Goal: Information Seeking & Learning: Find specific fact

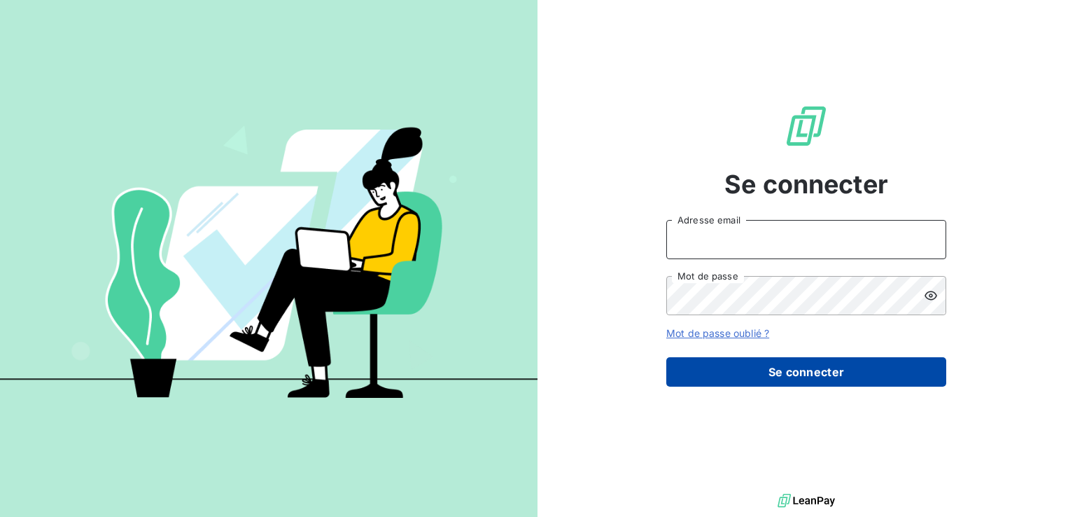
type input "[PERSON_NAME][EMAIL_ADDRESS][DOMAIN_NAME]"
click at [817, 368] on button "Se connecter" at bounding box center [806, 371] width 280 height 29
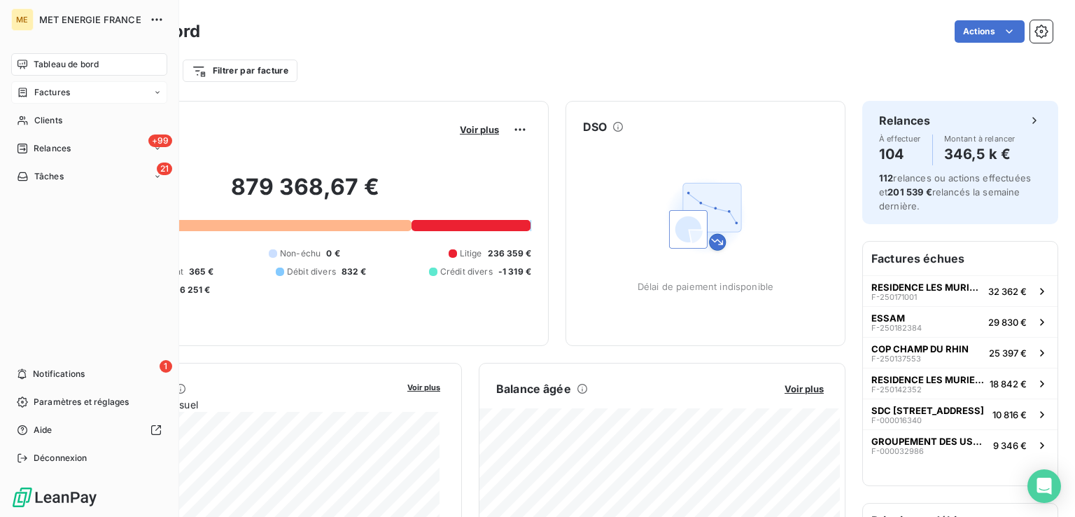
click at [53, 94] on span "Factures" at bounding box center [52, 92] width 36 height 13
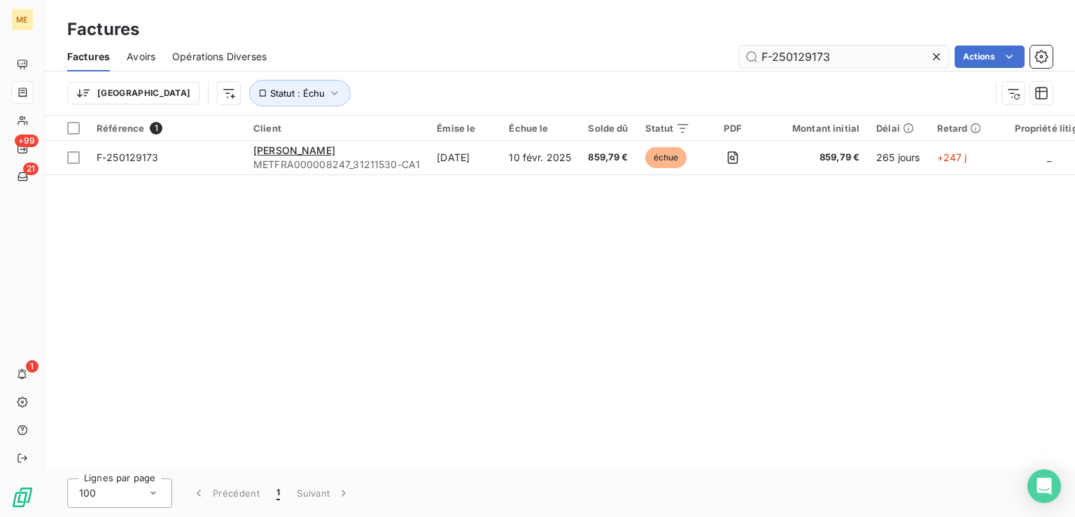
click at [792, 55] on input "F-250129173" at bounding box center [844, 56] width 210 height 22
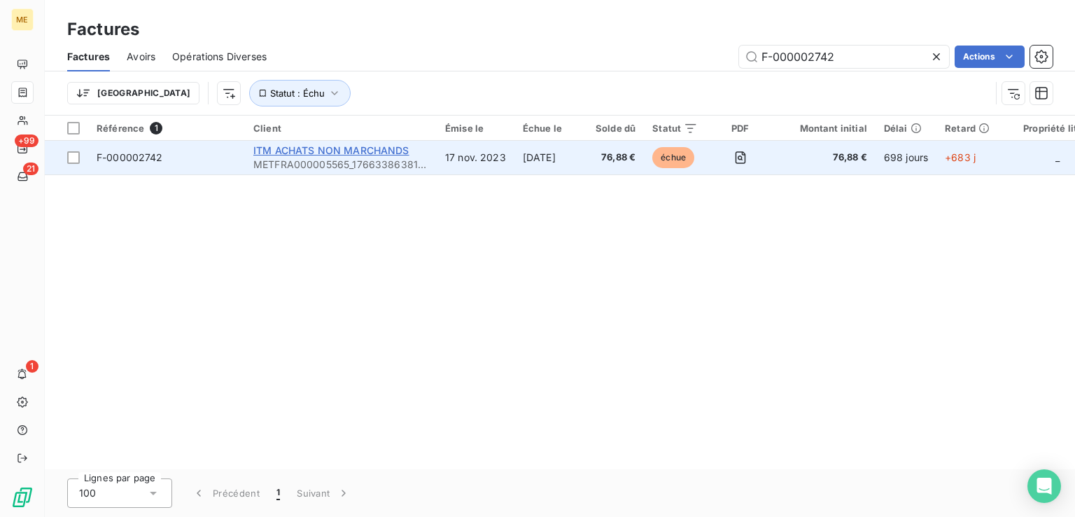
type input "F-000002742"
click at [283, 146] on span "ITM ACHATS NON MARCHANDS" at bounding box center [331, 150] width 156 height 12
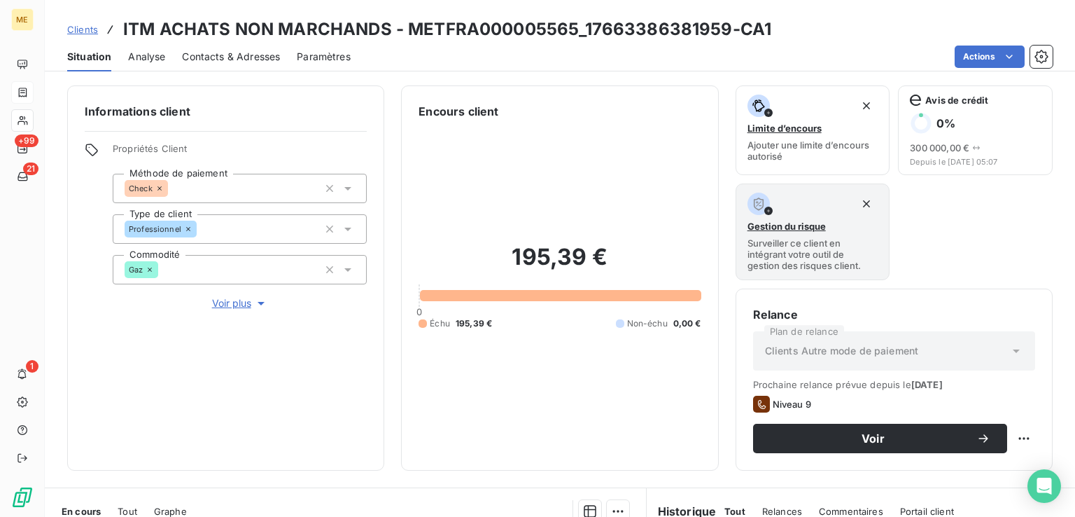
click at [201, 59] on span "Contacts & Adresses" at bounding box center [231, 57] width 98 height 14
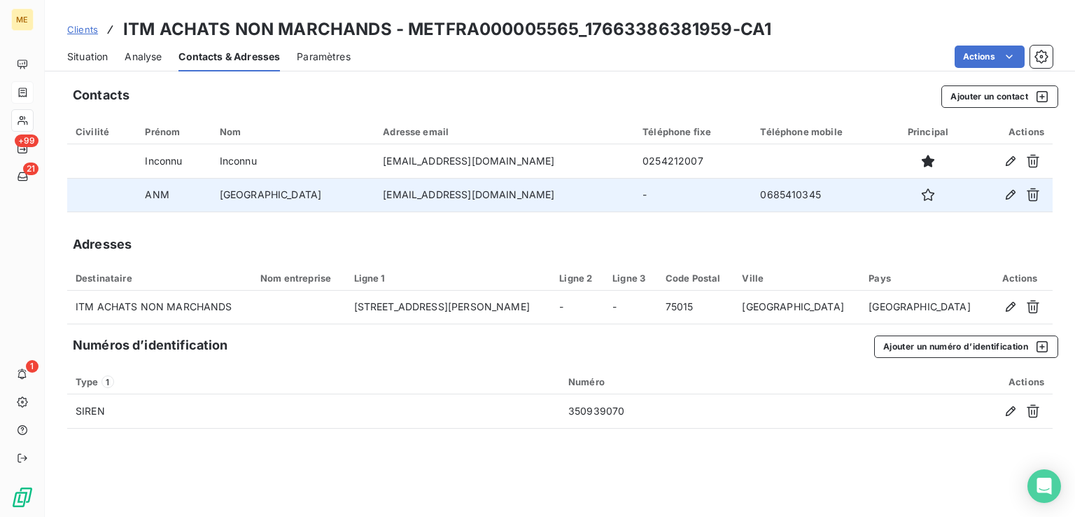
drag, startPoint x: 323, startPoint y: 195, endPoint x: 479, endPoint y: 199, distance: 156.1
click at [479, 199] on td "[EMAIL_ADDRESS][DOMAIN_NAME]" at bounding box center [504, 195] width 260 height 34
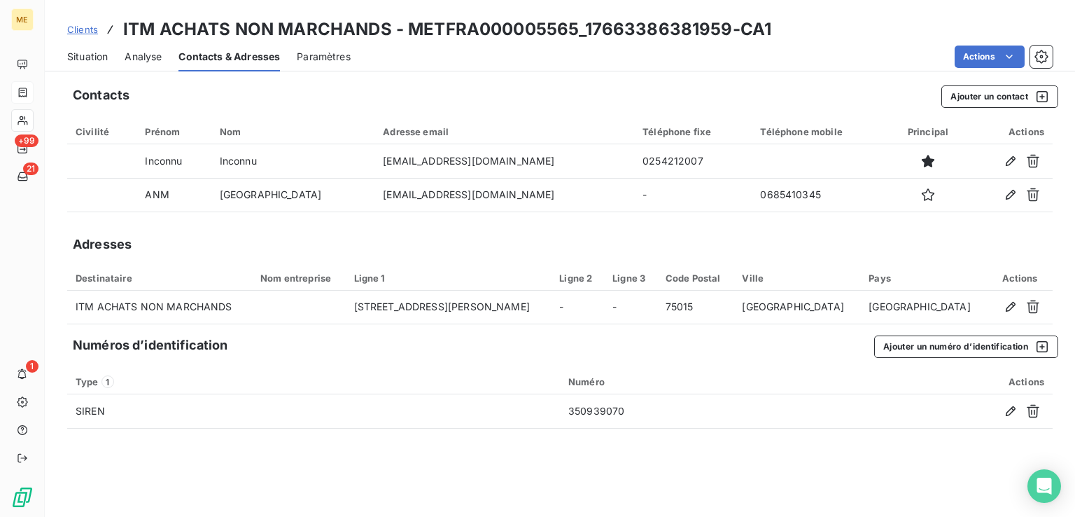
copy td "[EMAIL_ADDRESS][DOMAIN_NAME]"
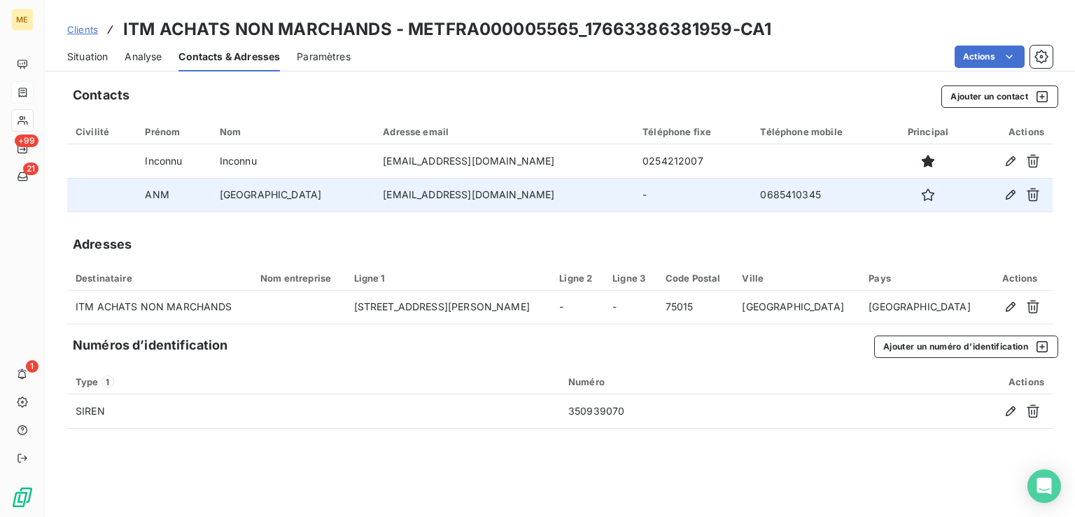
click at [752, 194] on td "0685410345" at bounding box center [820, 195] width 136 height 34
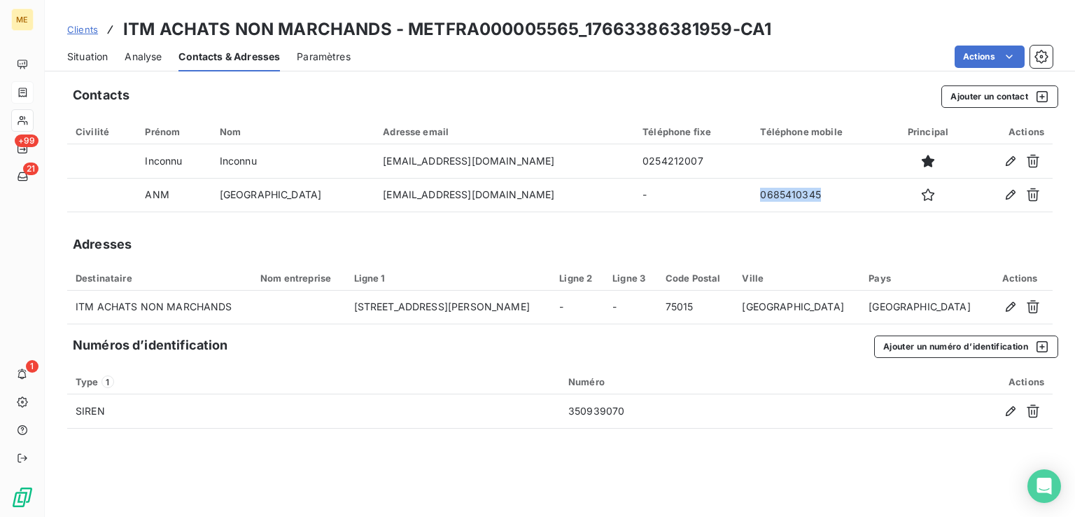
copy td "0685410345"
click at [98, 55] on span "Situation" at bounding box center [87, 57] width 41 height 14
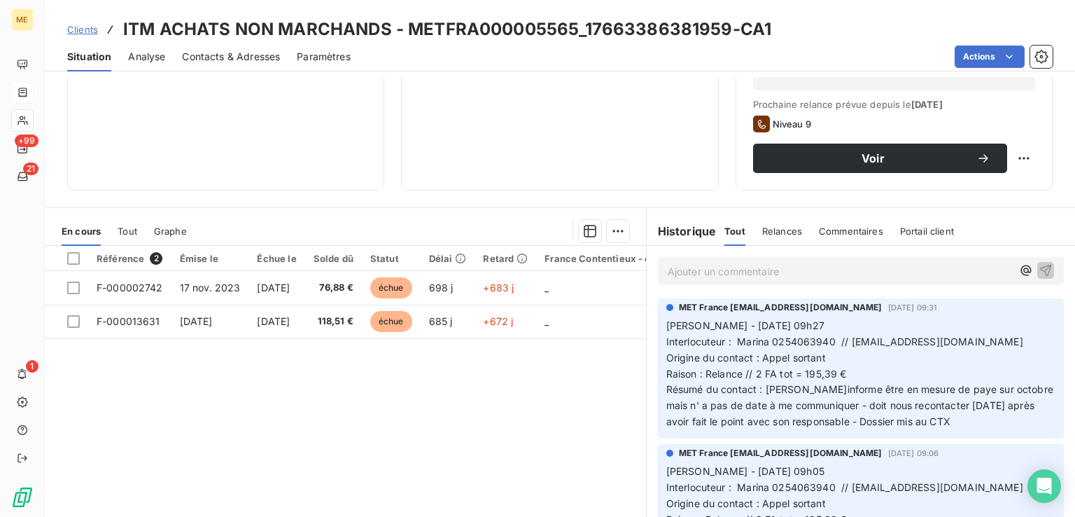
scroll to position [320, 0]
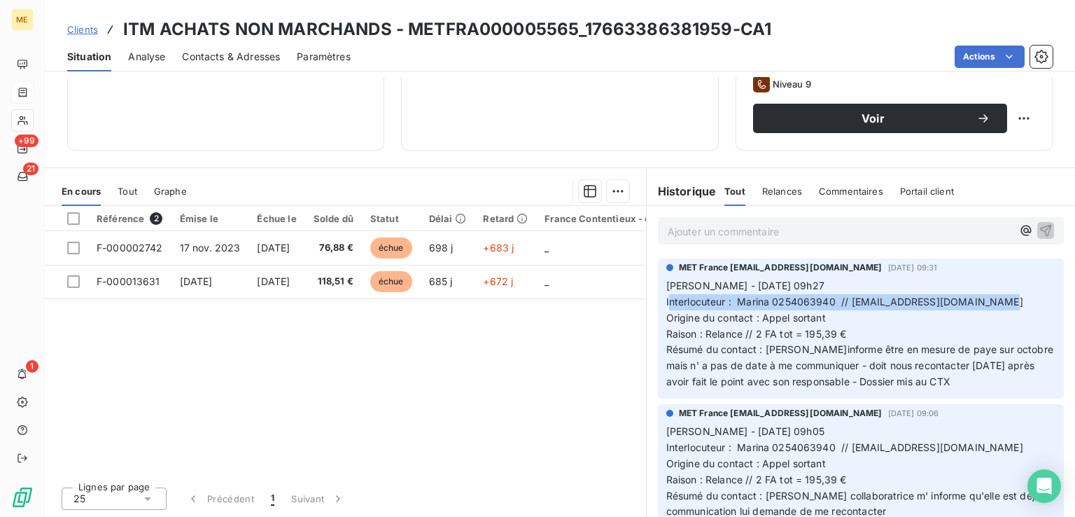
drag, startPoint x: 661, startPoint y: 302, endPoint x: 994, endPoint y: 307, distance: 332.5
click at [994, 307] on p "[PERSON_NAME] - [DATE] 09h27 Interlocuteur : [PERSON_NAME] 0254063940 // [EMAIL…" at bounding box center [860, 334] width 389 height 112
copy span "nterlocuteur : Marina 0254063940 // [EMAIL_ADDRESS][DOMAIN_NAME]"
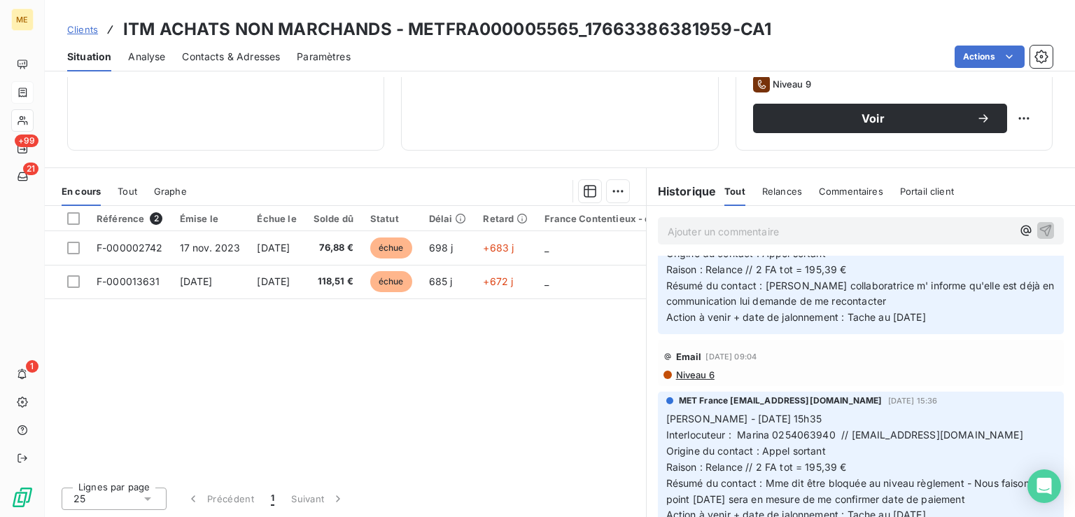
scroll to position [280, 0]
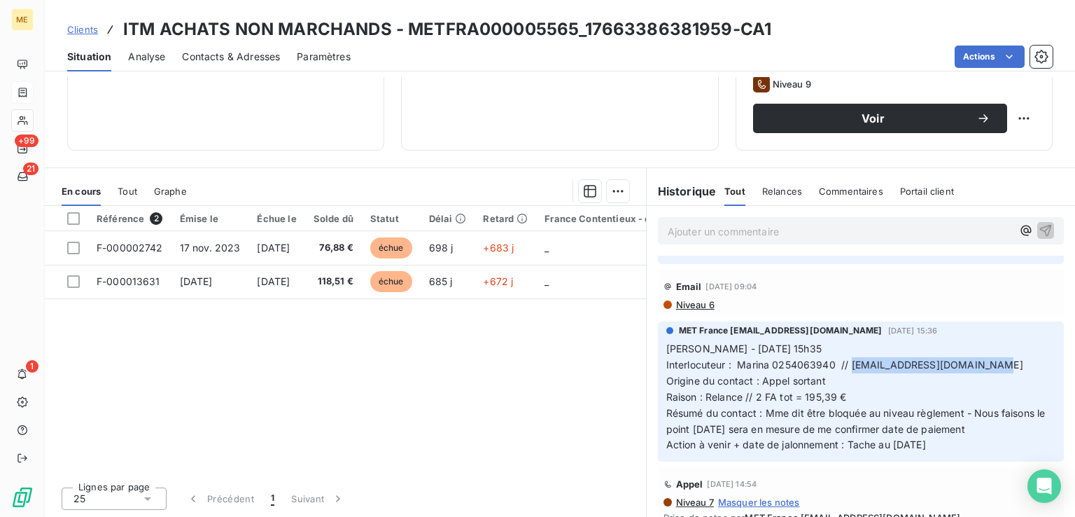
drag, startPoint x: 845, startPoint y: 367, endPoint x: 992, endPoint y: 369, distance: 147.0
click at [992, 369] on span "Interlocuteur : Marina 0254063940 // [EMAIL_ADDRESS][DOMAIN_NAME]" at bounding box center [844, 364] width 357 height 12
copy span "[EMAIL_ADDRESS][DOMAIN_NAME]"
click at [193, 57] on span "Contacts & Adresses" at bounding box center [231, 57] width 98 height 14
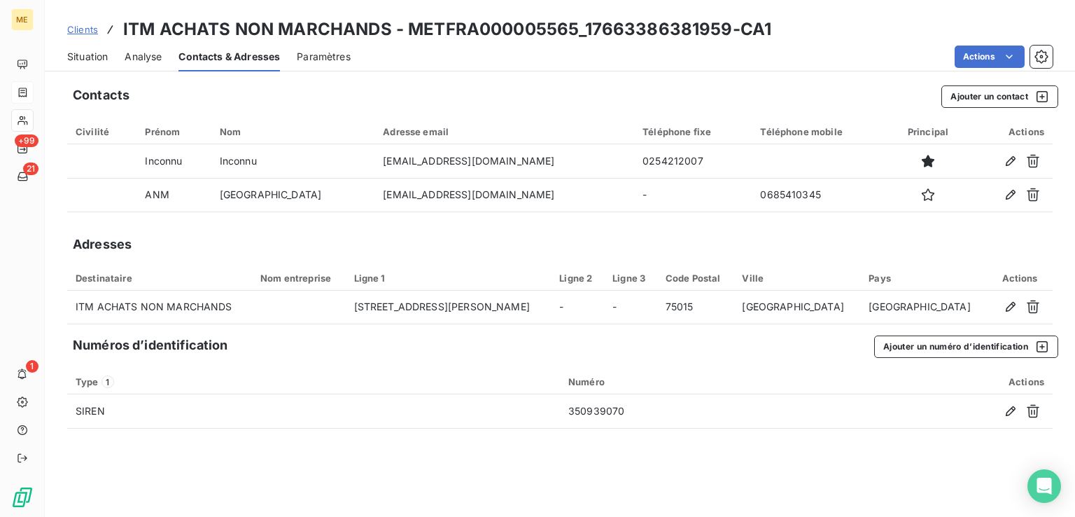
click at [83, 57] on span "Situation" at bounding box center [87, 57] width 41 height 14
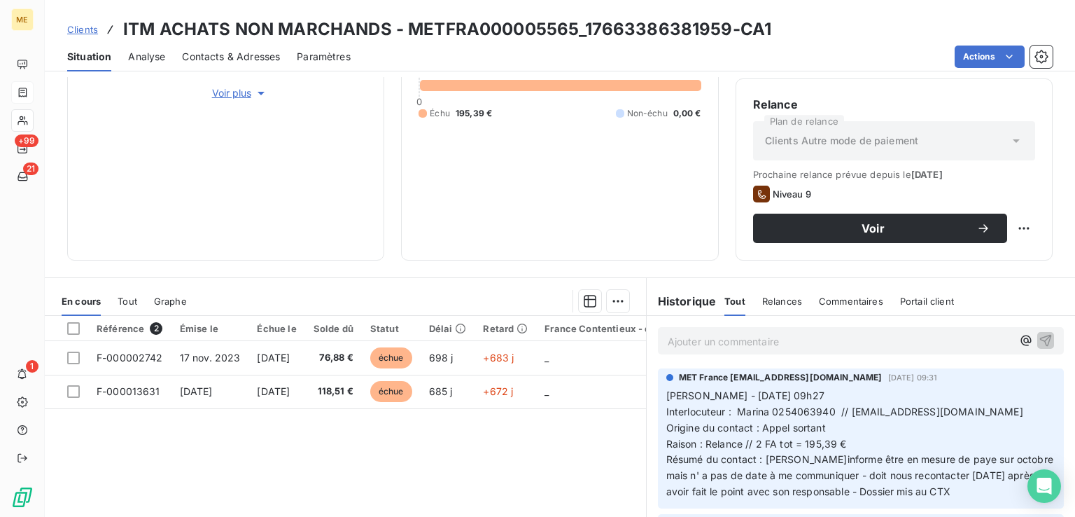
scroll to position [320, 0]
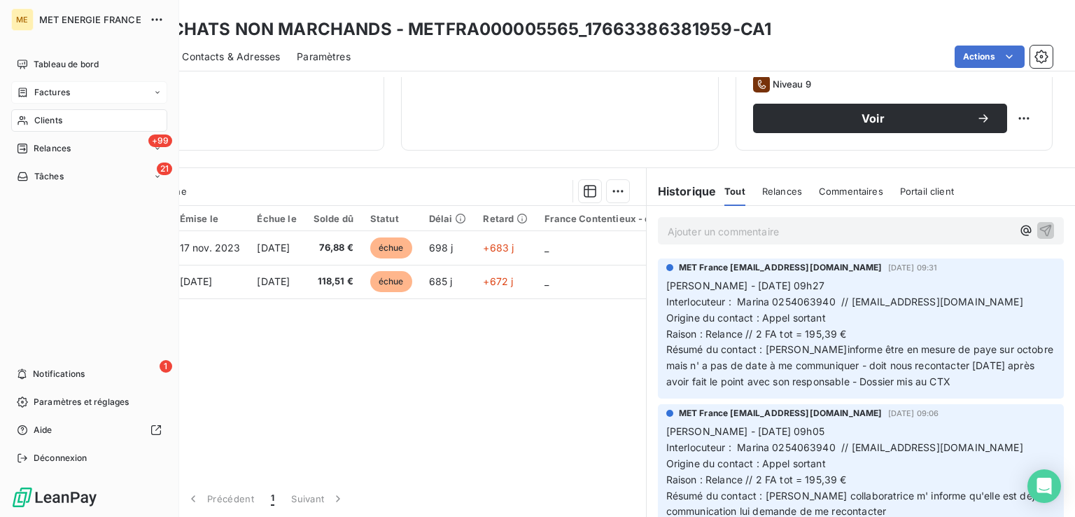
click at [50, 90] on span "Factures" at bounding box center [52, 92] width 36 height 13
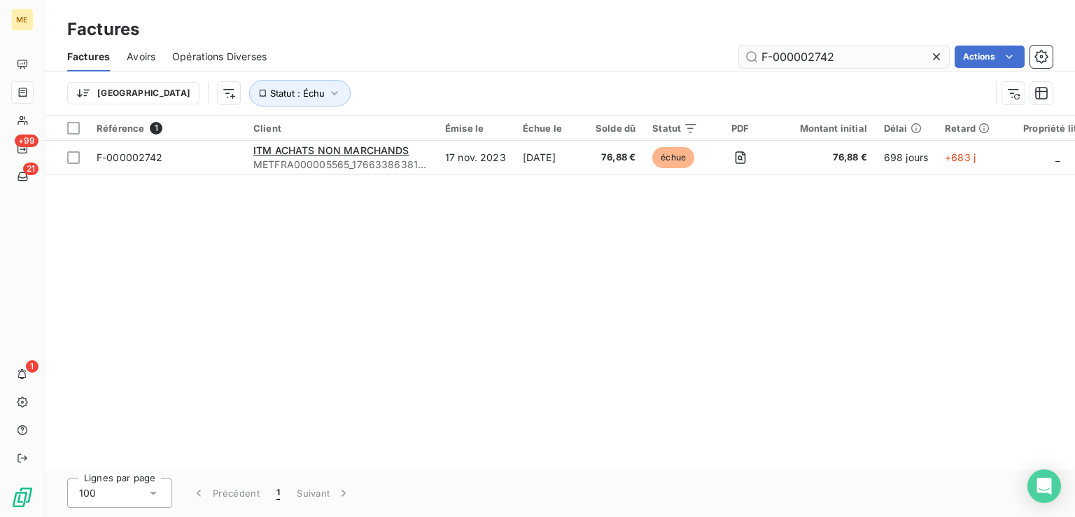
click at [789, 59] on input "F-000002742" at bounding box center [844, 56] width 210 height 22
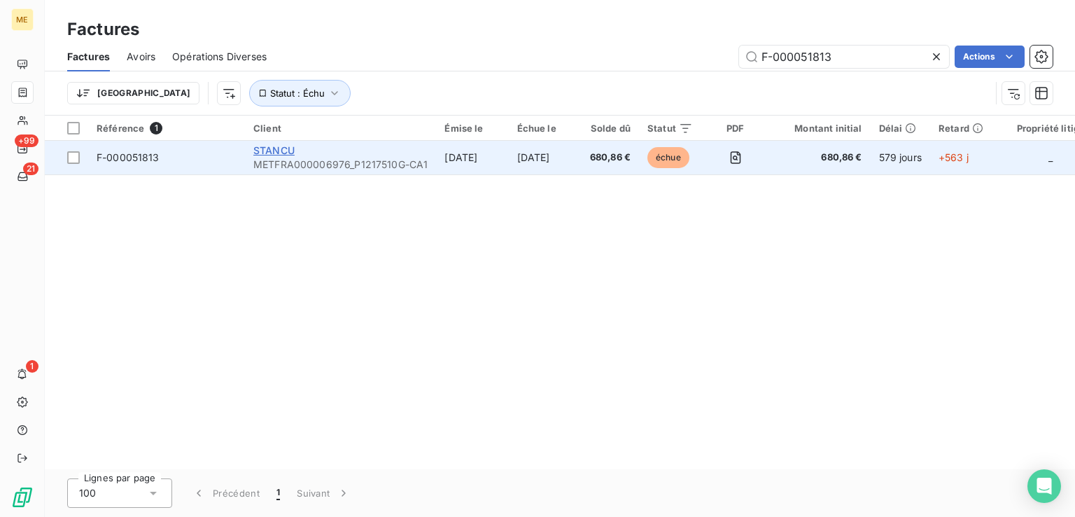
type input "F-000051813"
click at [288, 149] on span "STANCU" at bounding box center [273, 150] width 41 height 12
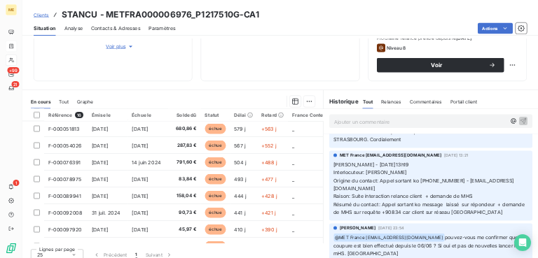
scroll to position [420, 0]
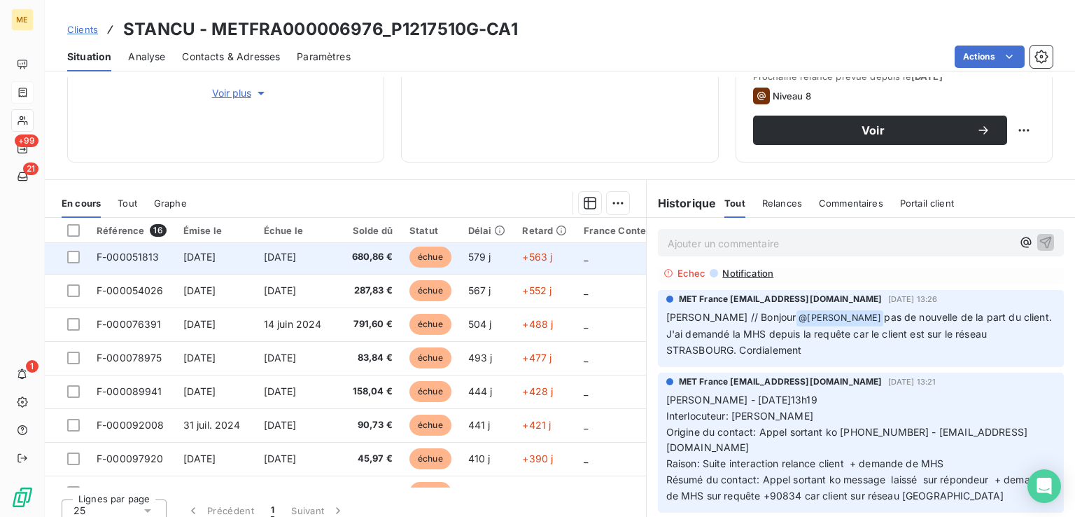
click at [297, 256] on span "[DATE]" at bounding box center [280, 257] width 33 height 12
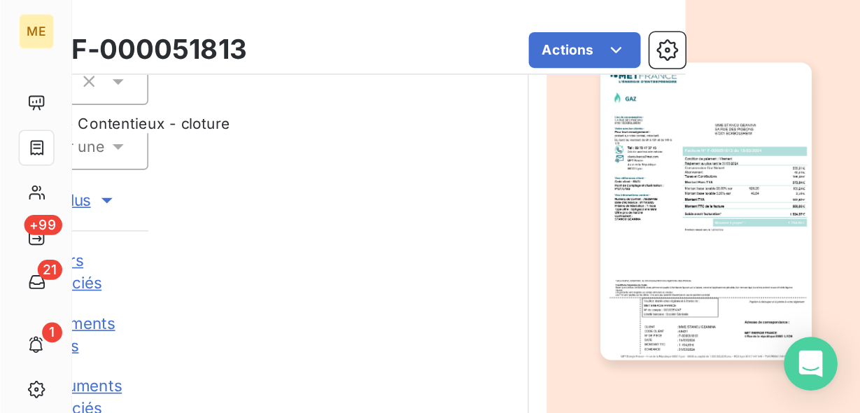
scroll to position [245, 95]
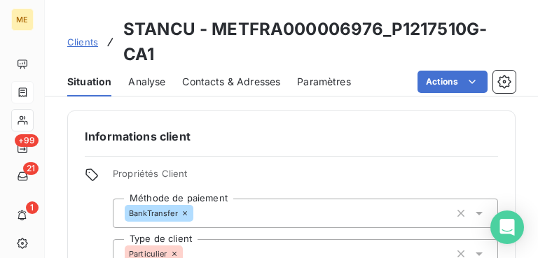
click at [281, 153] on div "Informations client Propriétés Client Méthode de paiement BankTransfer Type de …" at bounding box center [291, 232] width 448 height 243
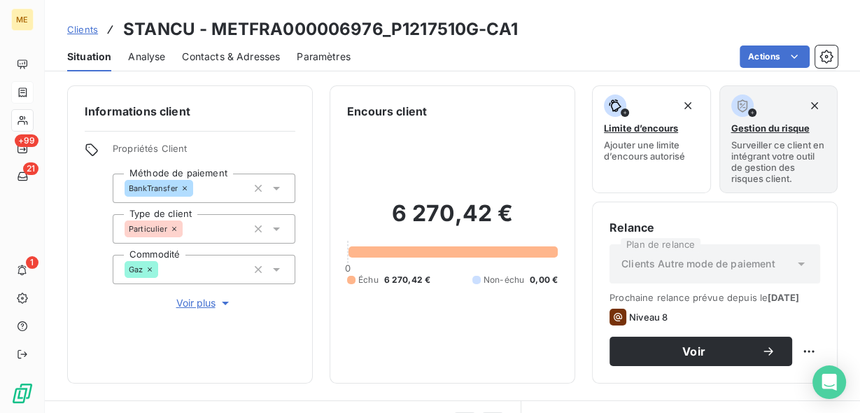
scroll to position [224, 0]
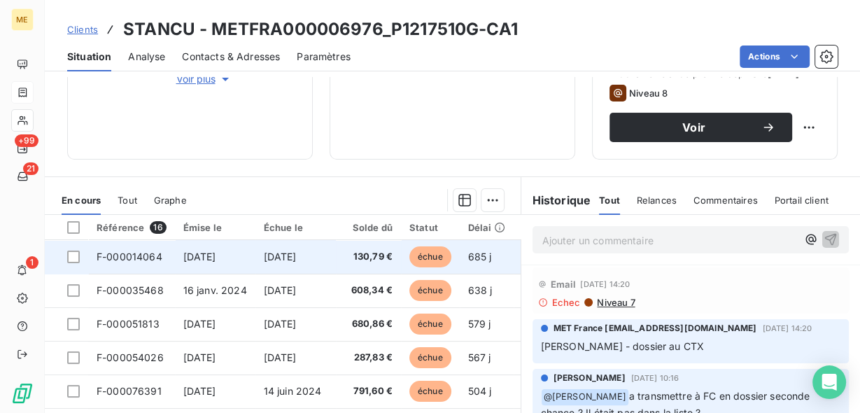
click at [375, 264] on span "130,79 €" at bounding box center [368, 257] width 48 height 14
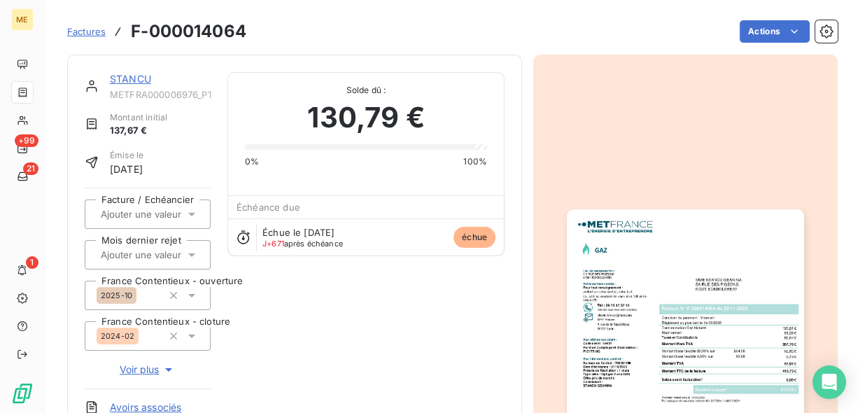
click at [628, 295] on img "button" at bounding box center [685, 376] width 237 height 335
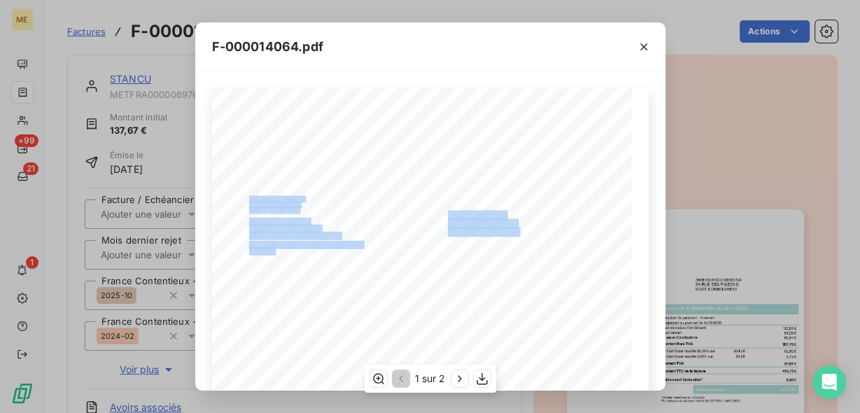
click at [442, 229] on div "*Sous réserve, notamment, du bon encaissement des règlements déjà effectués. Co…" at bounding box center [430, 384] width 437 height 593
click at [513, 235] on div "*Sous réserve, notamment, du bon encaissement des règlements déjà effectués. Co…" at bounding box center [430, 384] width 437 height 593
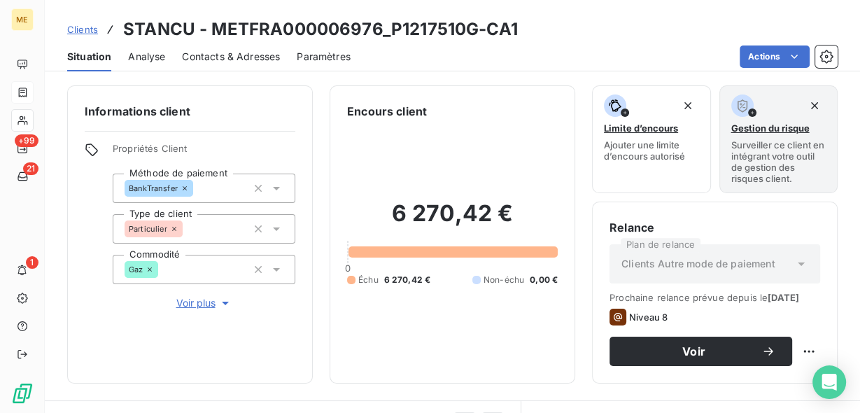
scroll to position [112, 0]
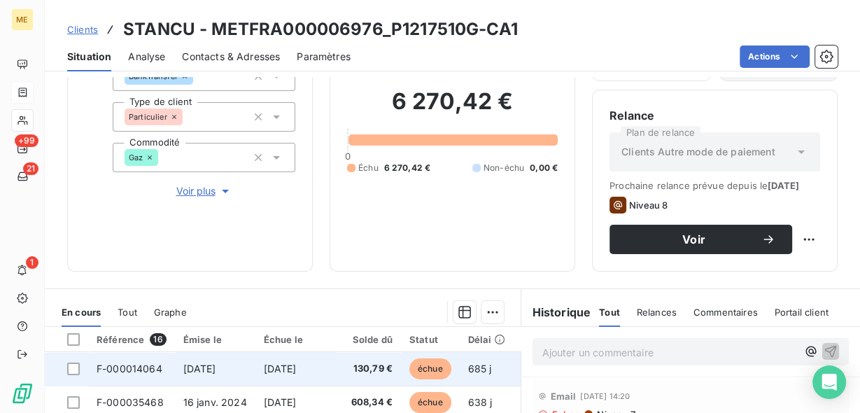
click at [356, 376] on span "130,79 €" at bounding box center [368, 369] width 48 height 14
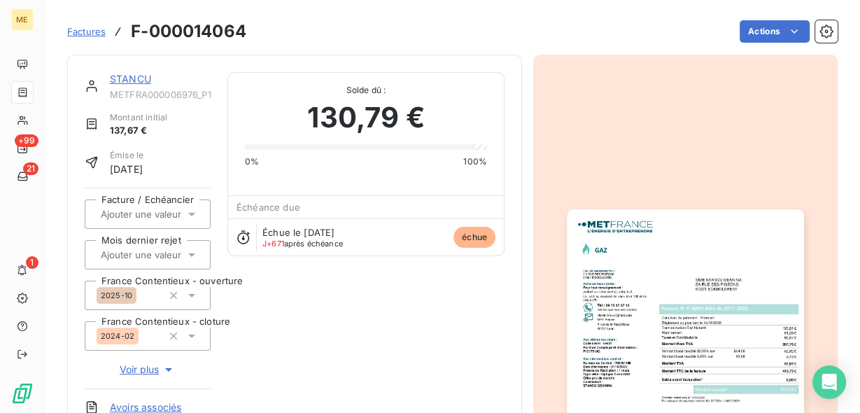
click at [621, 305] on img "button" at bounding box center [685, 376] width 237 height 335
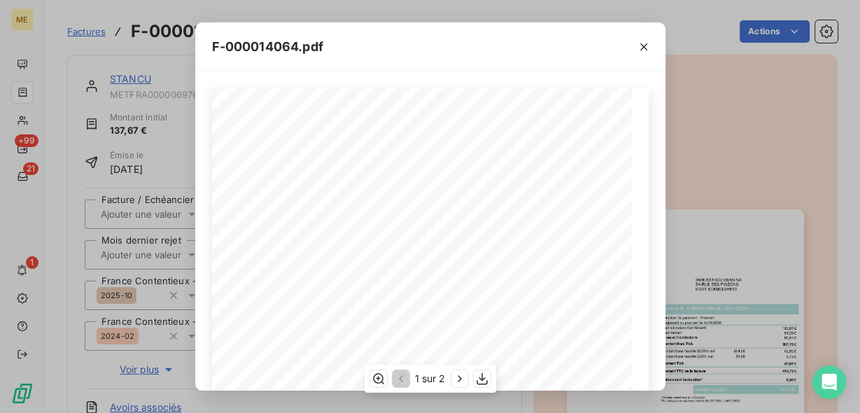
click at [489, 232] on div "*Sous réserve, notamment, du bon encaissement des règlements déjà effectués. Co…" at bounding box center [430, 384] width 437 height 593
click at [476, 231] on span "67201 ECKBOLSHEIM" at bounding box center [484, 230] width 72 height 7
drag, startPoint x: 460, startPoint y: 230, endPoint x: 515, endPoint y: 230, distance: 55.3
click at [515, 230] on span "67201 ECKBOLSHEIM" at bounding box center [484, 230] width 72 height 7
copy span "1 ECKBOLSHEIM"
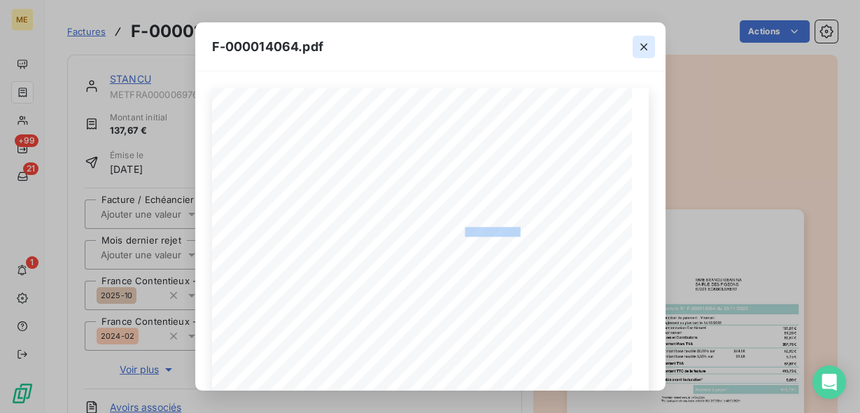
click at [639, 47] on icon "button" at bounding box center [644, 47] width 14 height 14
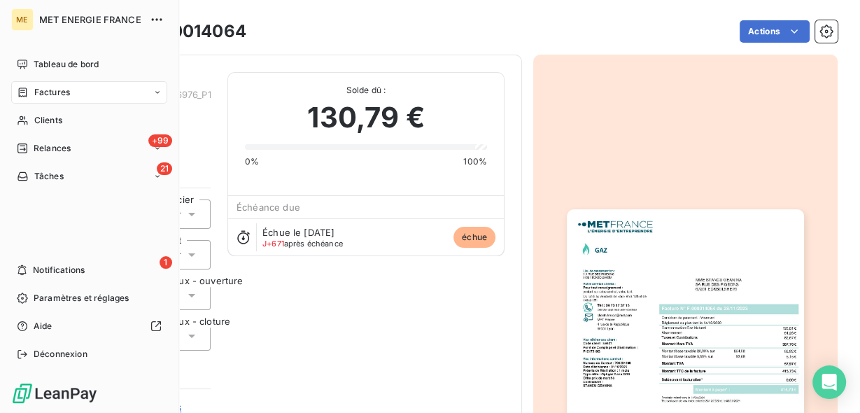
click at [38, 90] on span "Factures" at bounding box center [52, 92] width 36 height 13
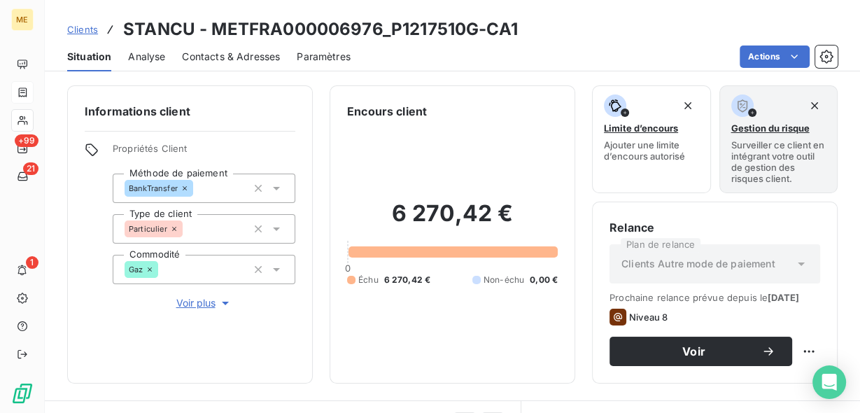
click at [205, 58] on span "Contacts & Adresses" at bounding box center [231, 57] width 98 height 14
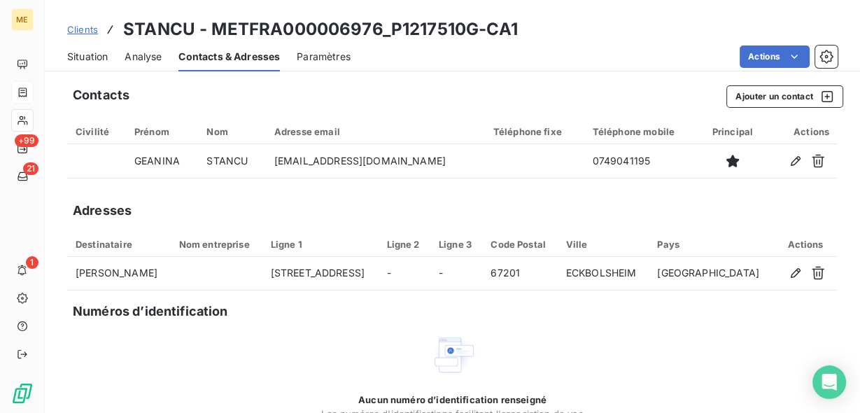
scroll to position [90, 0]
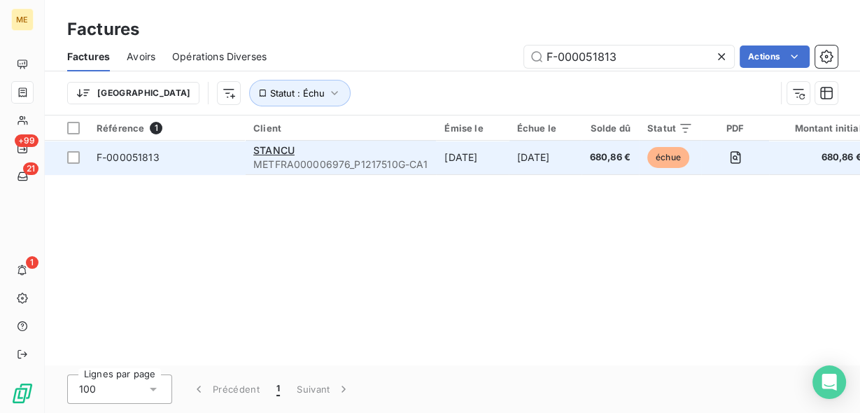
click at [294, 160] on span "METFRA000006976_P1217510G-CA1" at bounding box center [340, 164] width 174 height 14
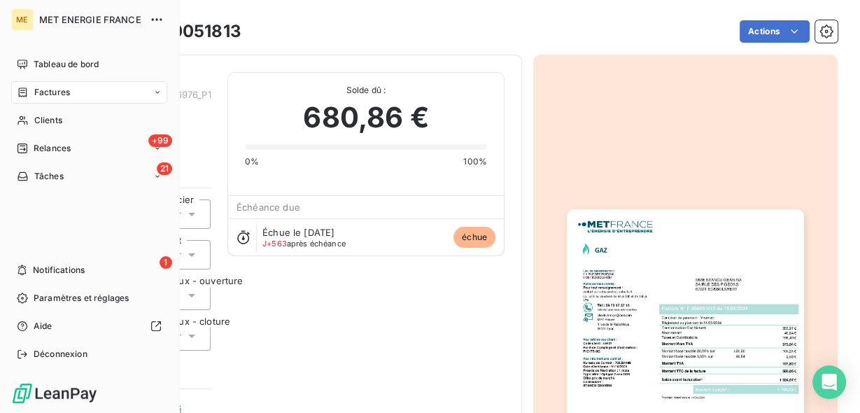
click at [62, 94] on span "Factures" at bounding box center [52, 92] width 36 height 13
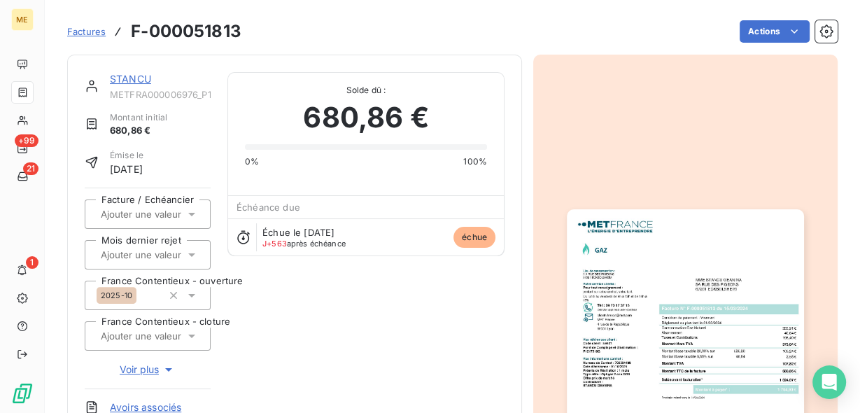
scroll to position [56, 0]
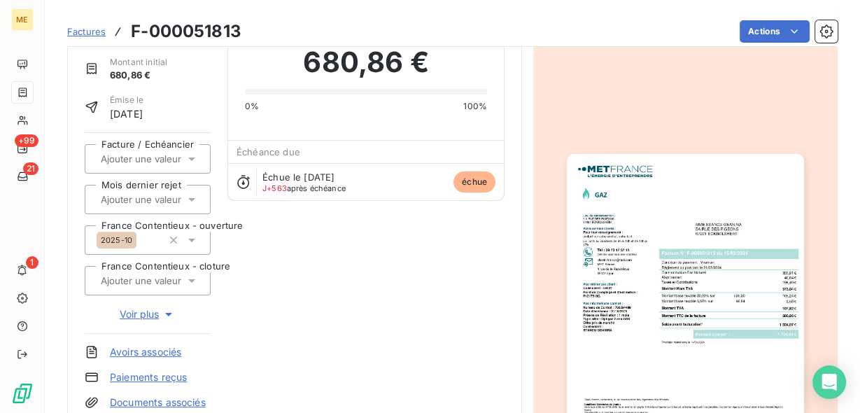
click at [633, 273] on img "button" at bounding box center [685, 321] width 237 height 335
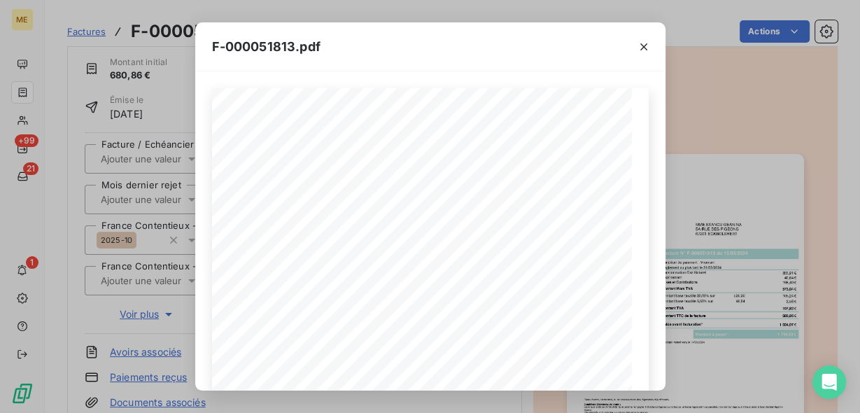
click at [651, 46] on button "button" at bounding box center [644, 47] width 22 height 22
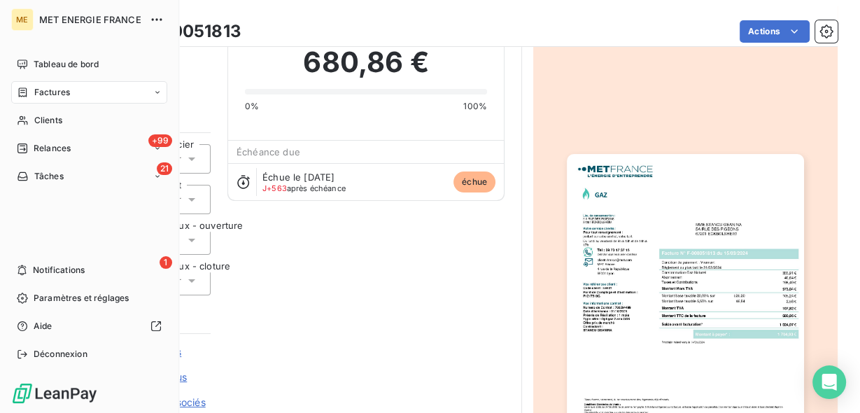
click at [57, 91] on span "Factures" at bounding box center [52, 92] width 36 height 13
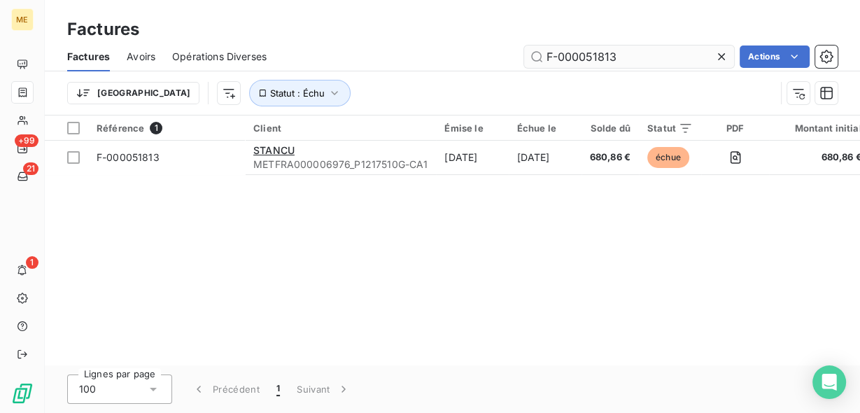
click at [582, 59] on input "F-000051813" at bounding box center [629, 56] width 210 height 22
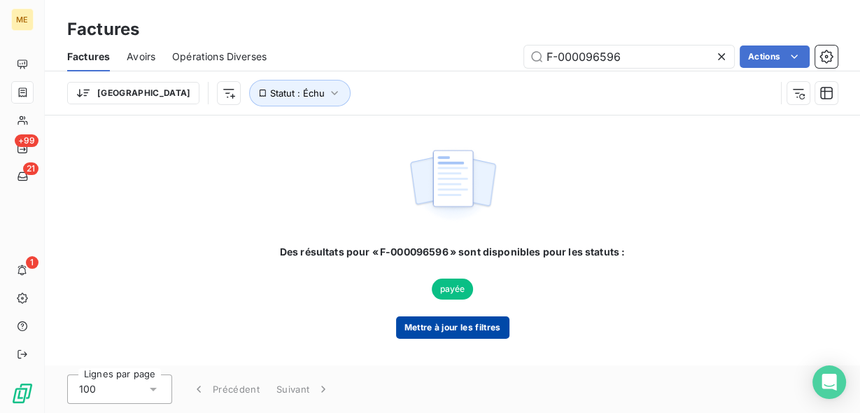
type input "F-000096596"
click at [451, 328] on button "Mettre à jour les filtres" at bounding box center [452, 327] width 113 height 22
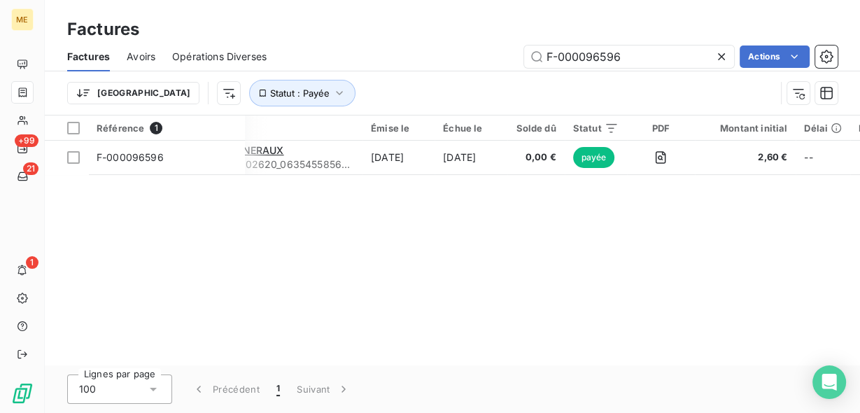
scroll to position [0, 64]
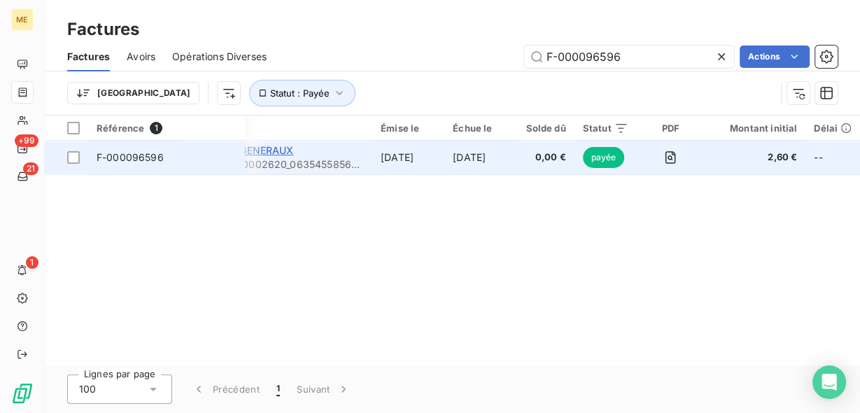
click at [283, 154] on span "SERVICES GENERAUX" at bounding box center [241, 150] width 105 height 12
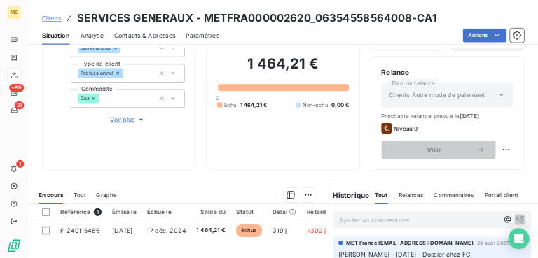
scroll to position [168, 0]
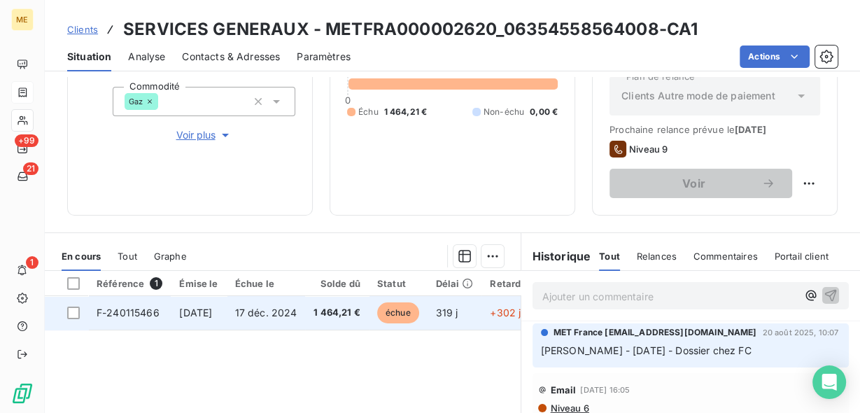
click at [360, 310] on span "1 464,21 €" at bounding box center [337, 313] width 47 height 14
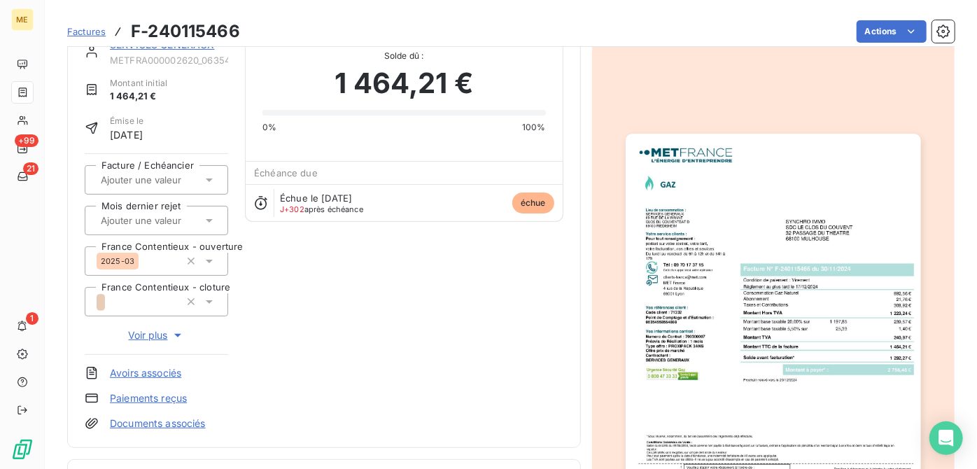
scroll to position [35, 0]
click at [765, 328] on img "button" at bounding box center [773, 342] width 295 height 417
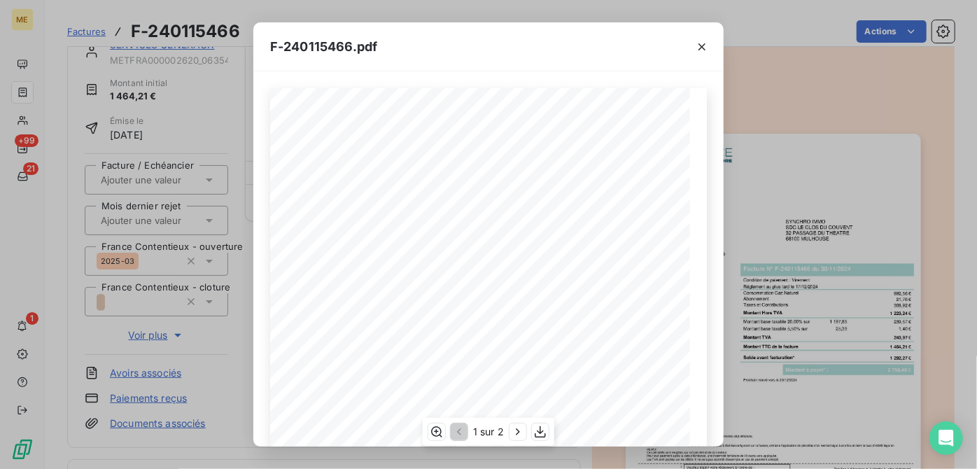
scroll to position [127, 0]
click at [698, 45] on icon "button" at bounding box center [702, 47] width 14 height 14
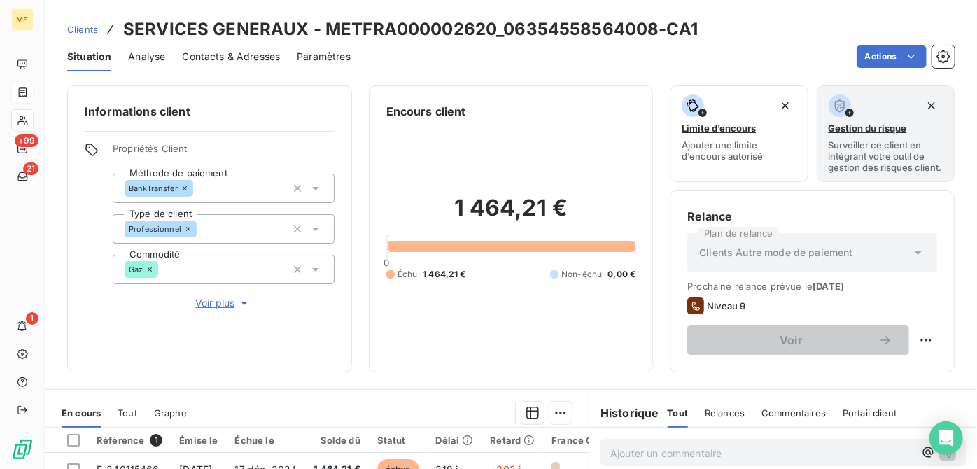
click at [204, 60] on span "Contacts & Adresses" at bounding box center [231, 57] width 98 height 14
